Goal: Task Accomplishment & Management: Use online tool/utility

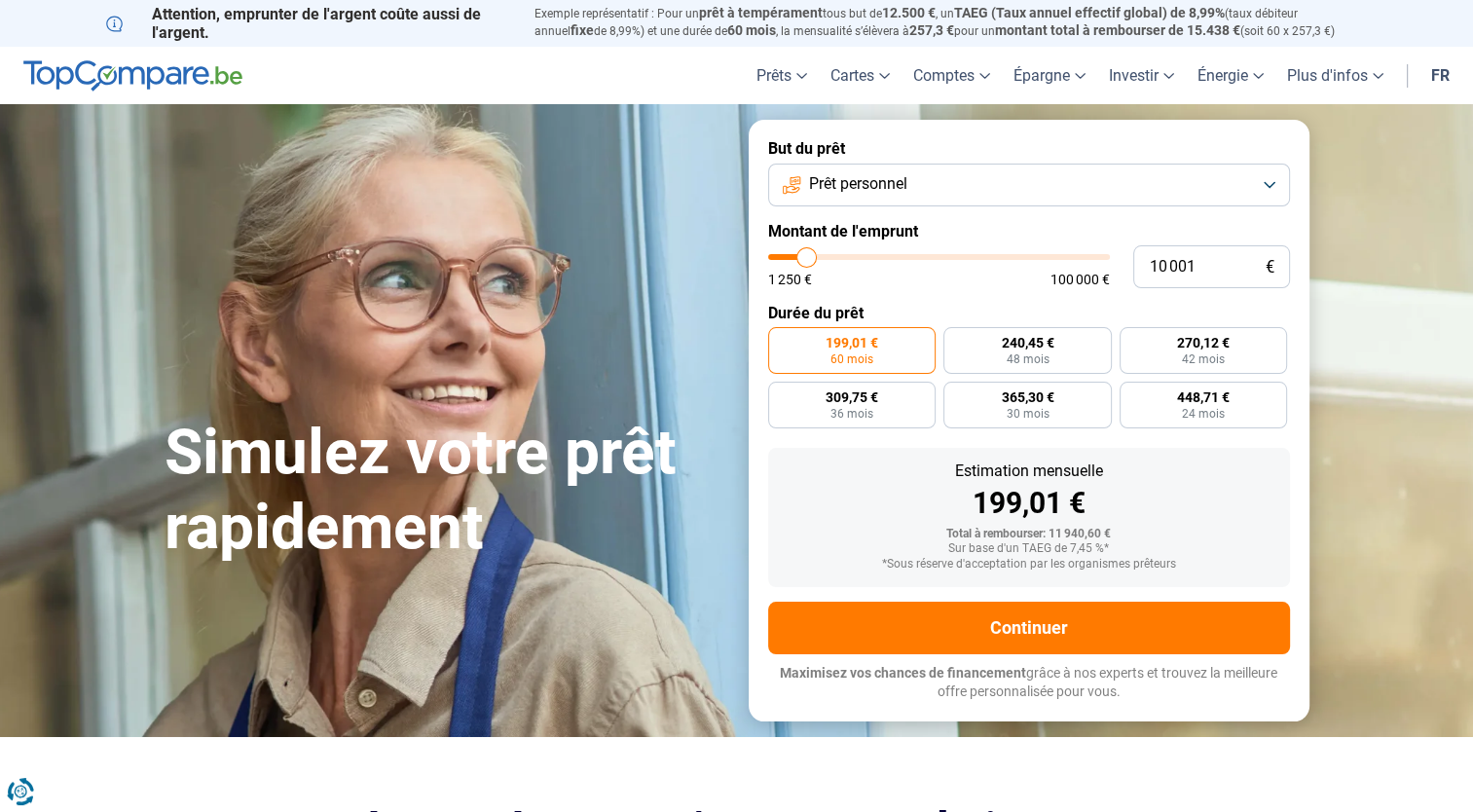
click at [1069, 184] on button "Prêt personnel" at bounding box center [1029, 184] width 522 height 43
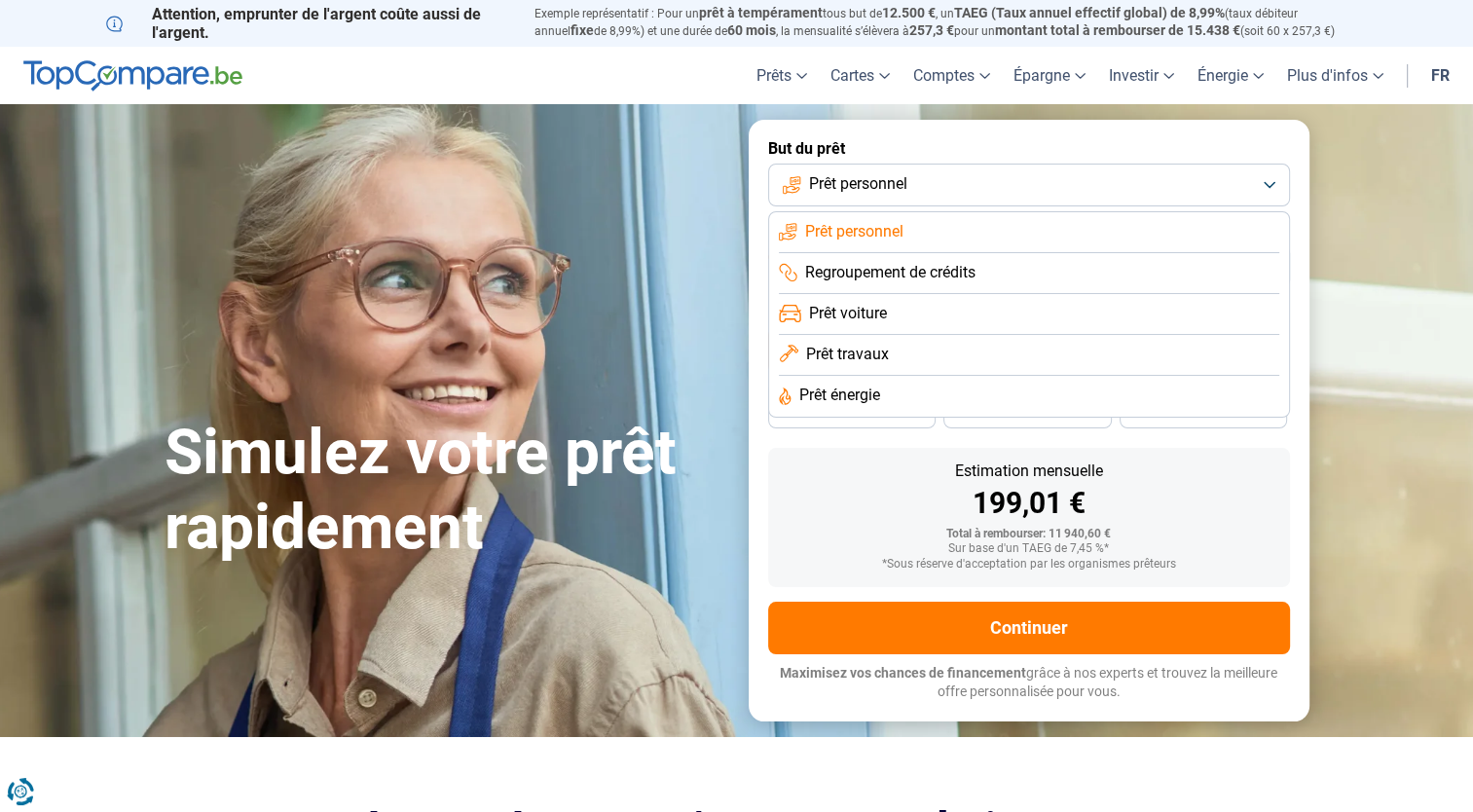
click at [867, 352] on span "Prêt travaux" at bounding box center [847, 354] width 83 height 22
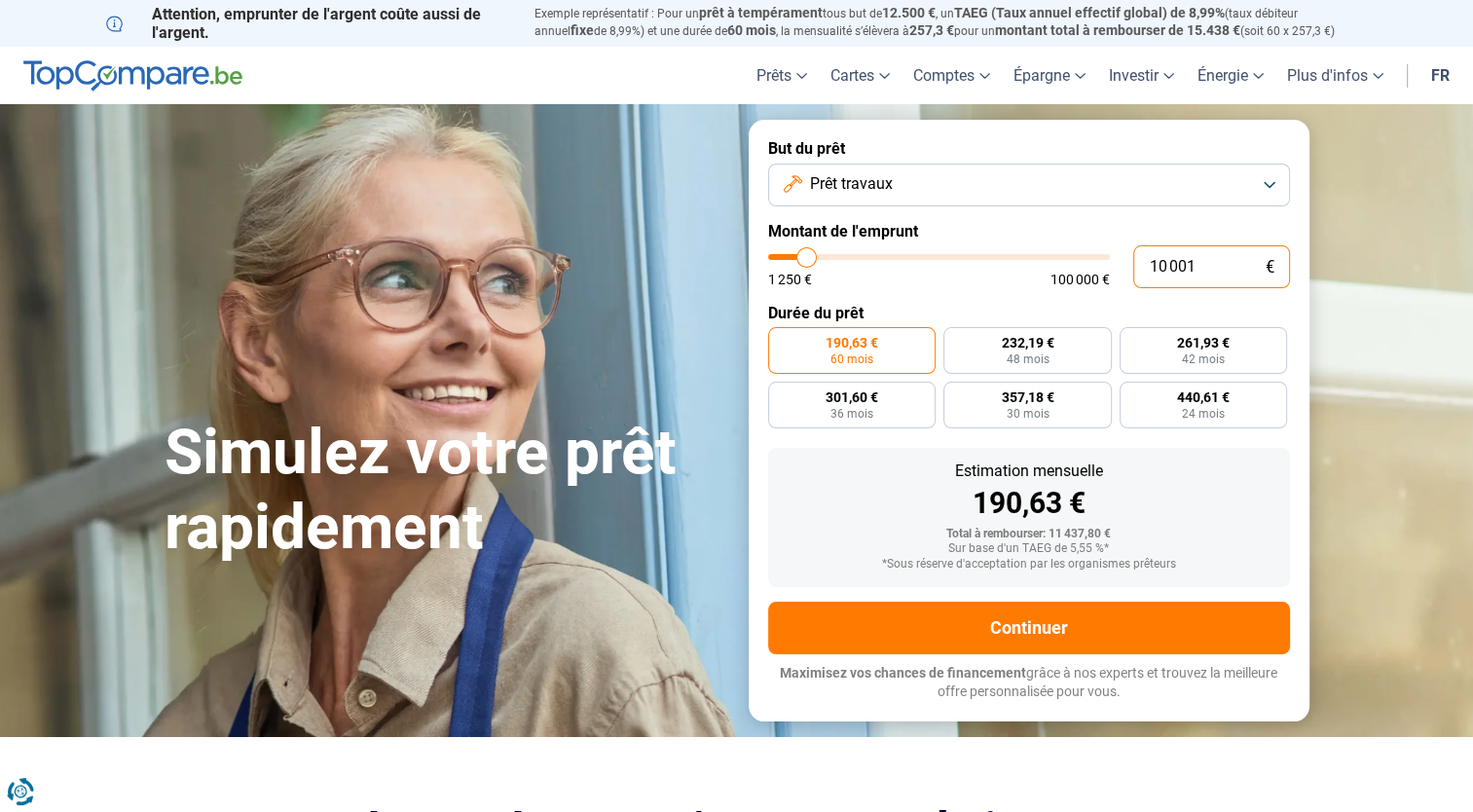
click at [1202, 279] on input "10 001" at bounding box center [1210, 266] width 156 height 43
type input "1 000"
type input "1250"
type input "10 000"
type input "10000"
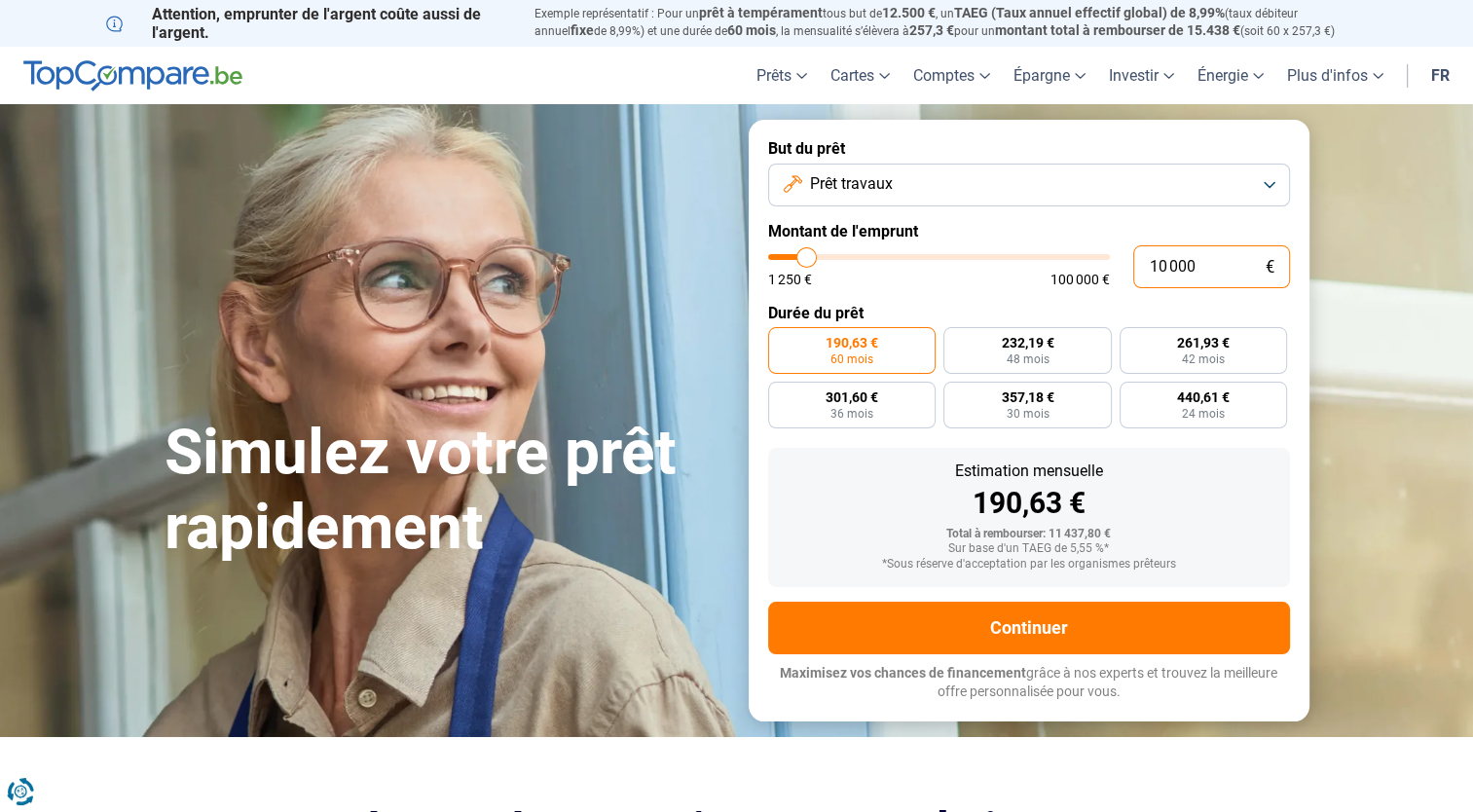
type input "100 000"
type input "100000"
type input "100 000"
radio input "false"
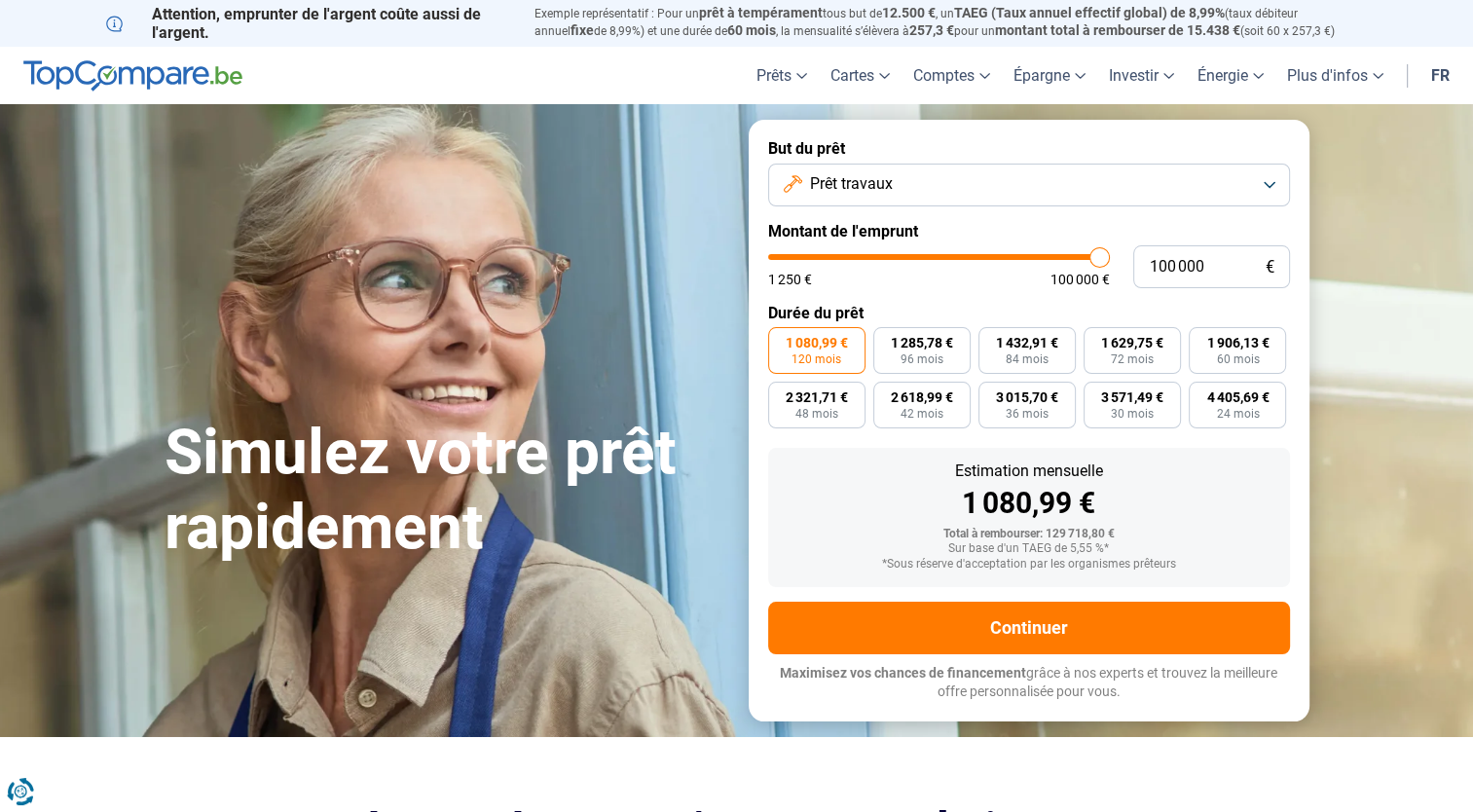
click at [996, 304] on label "Durée du prêt" at bounding box center [1029, 312] width 522 height 19
